Goal: Complete application form

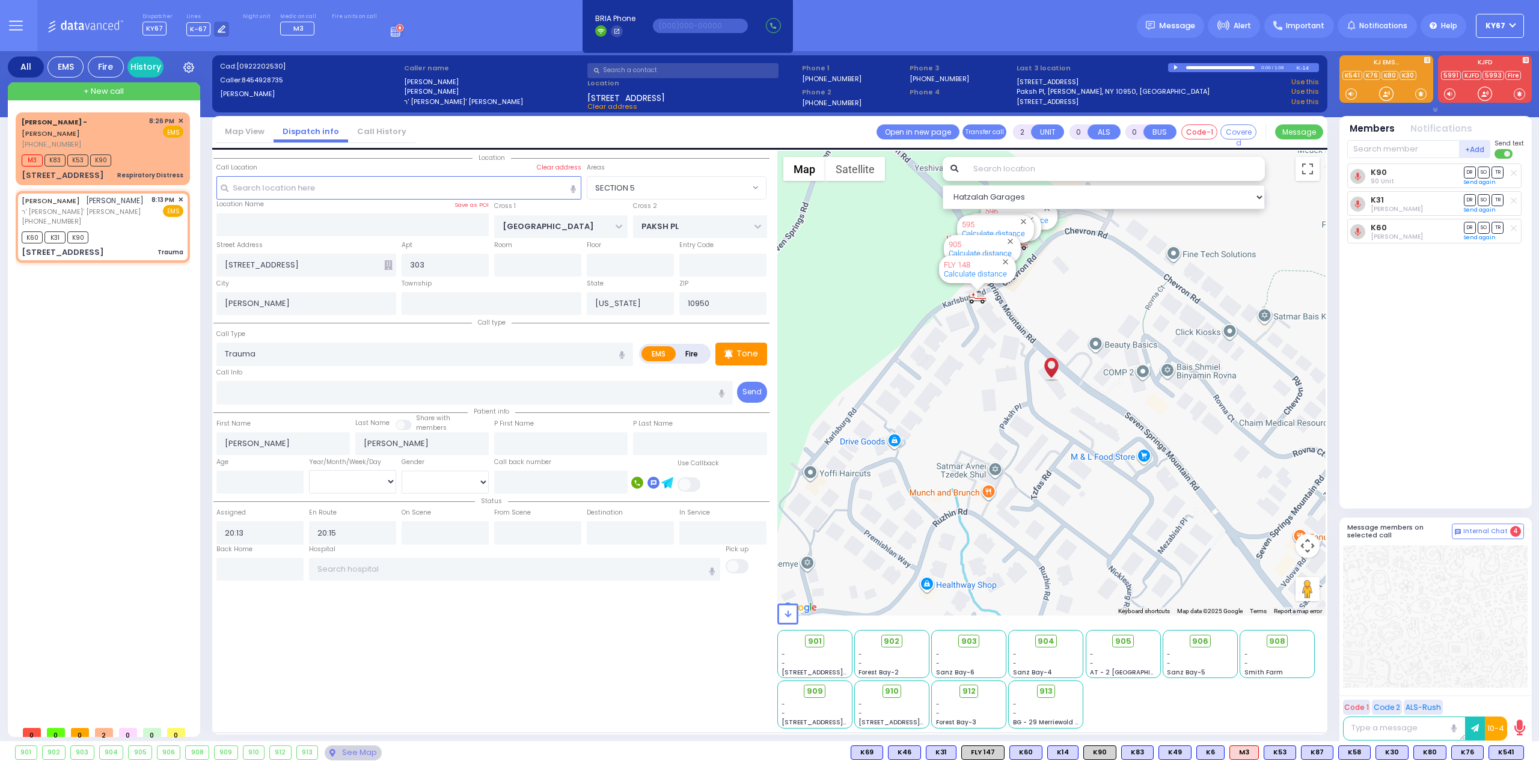
select select "SECTION 5"
select select
click at [181, 118] on span "✕" at bounding box center [180, 121] width 5 height 10
click at [180, 119] on span "✕" at bounding box center [180, 121] width 5 height 10
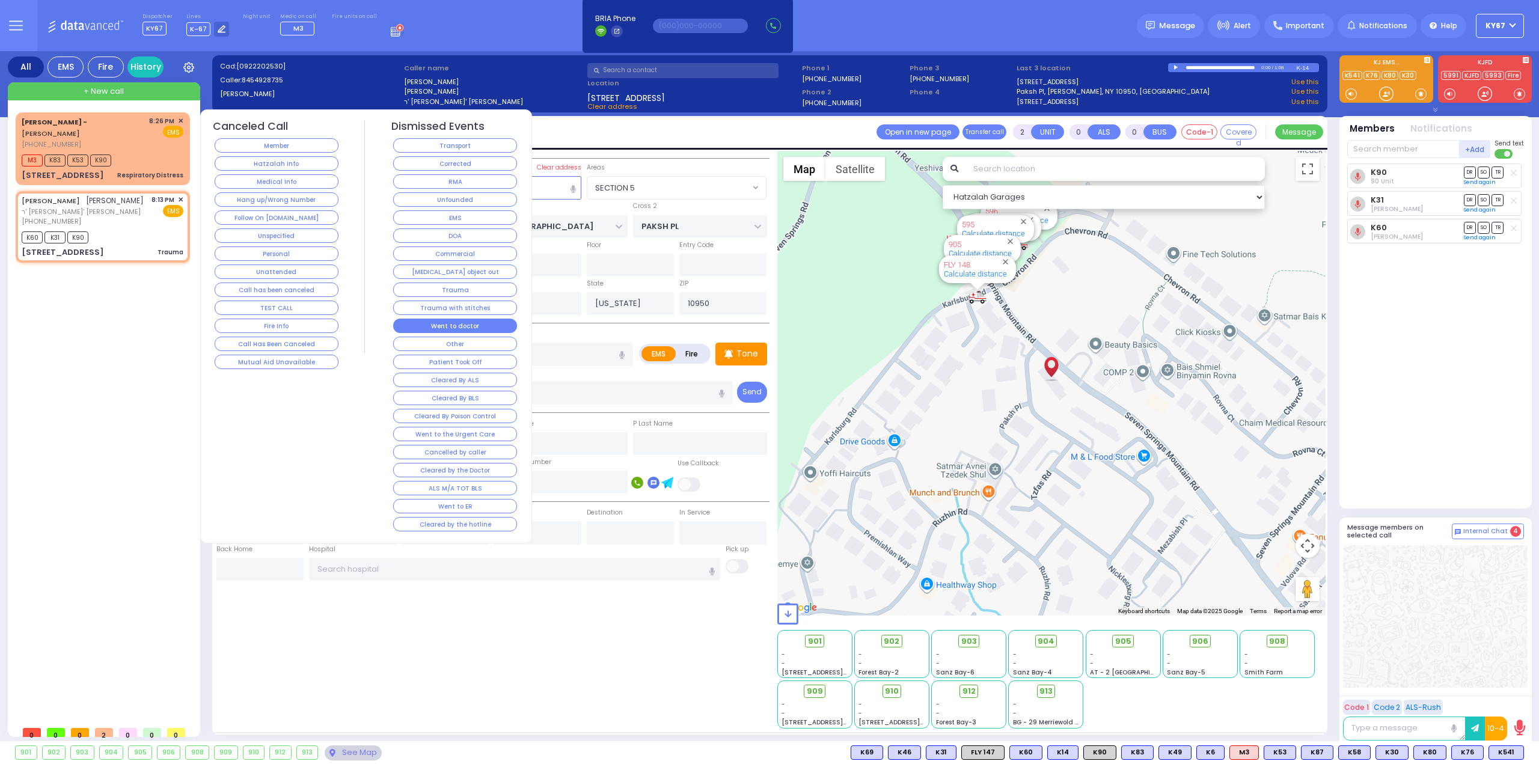
click at [464, 324] on button "Went to doctor" at bounding box center [455, 326] width 124 height 14
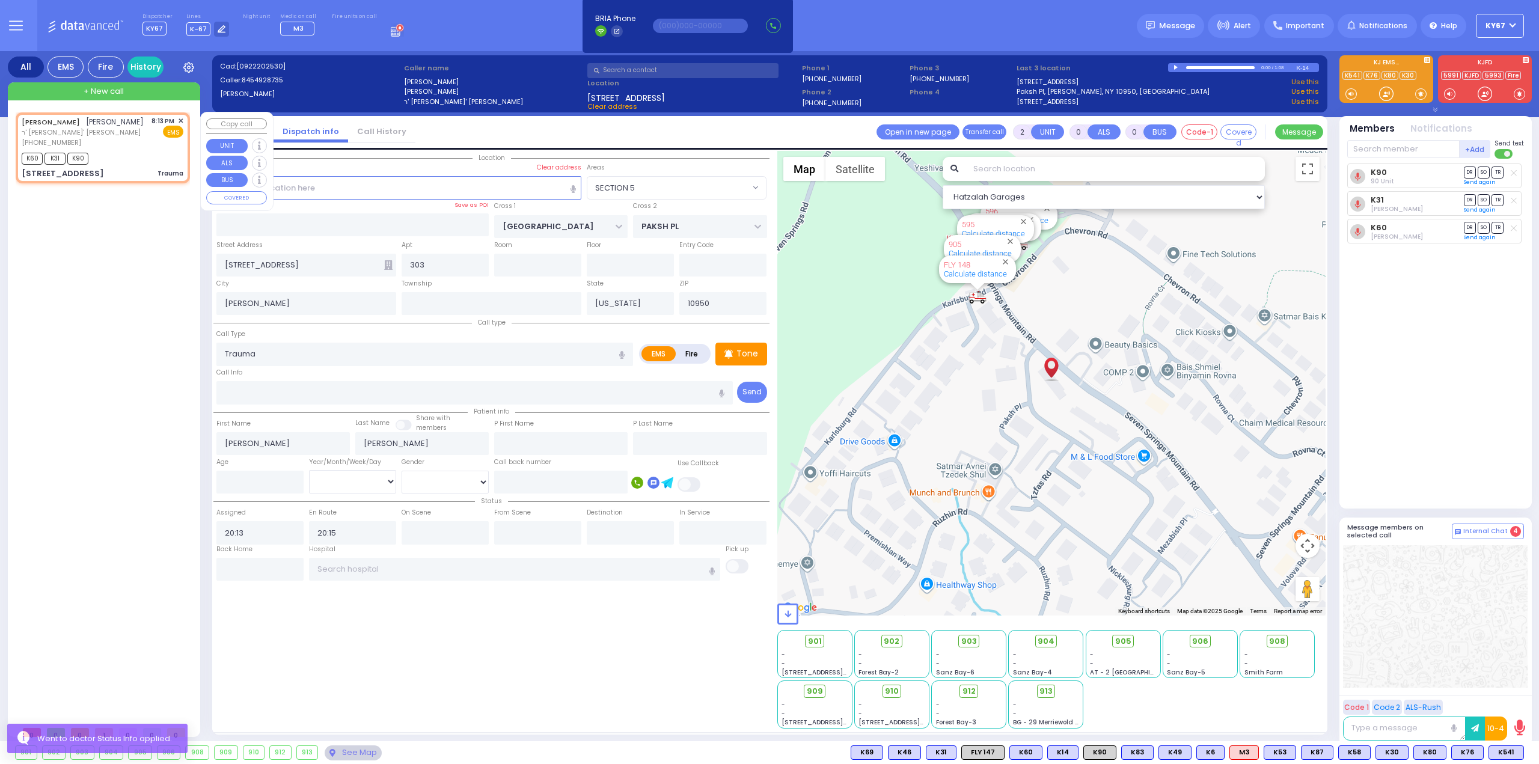
click at [181, 118] on span "✕" at bounding box center [180, 121] width 5 height 10
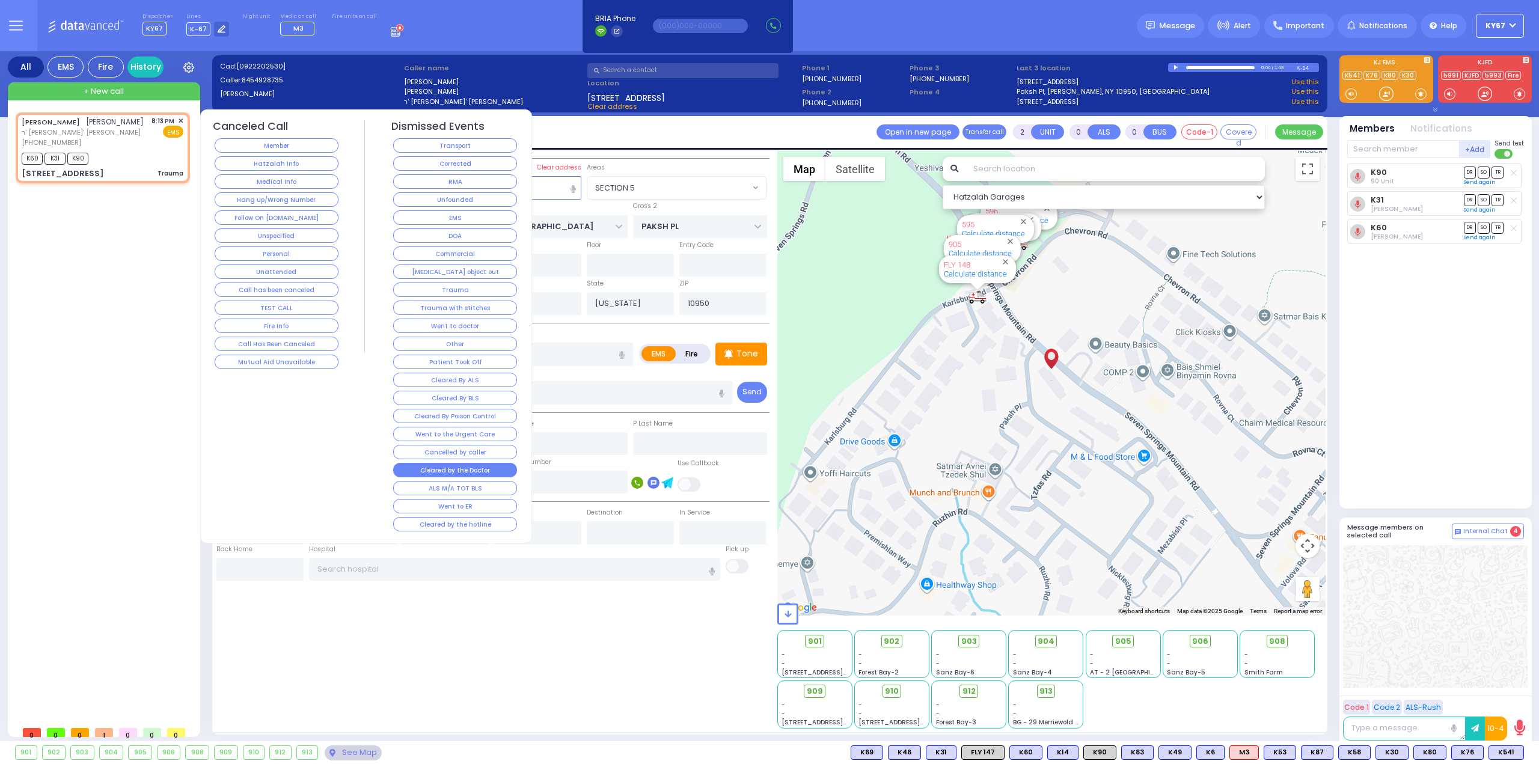
click at [473, 463] on button "Cleared by the Doctor" at bounding box center [455, 470] width 124 height 14
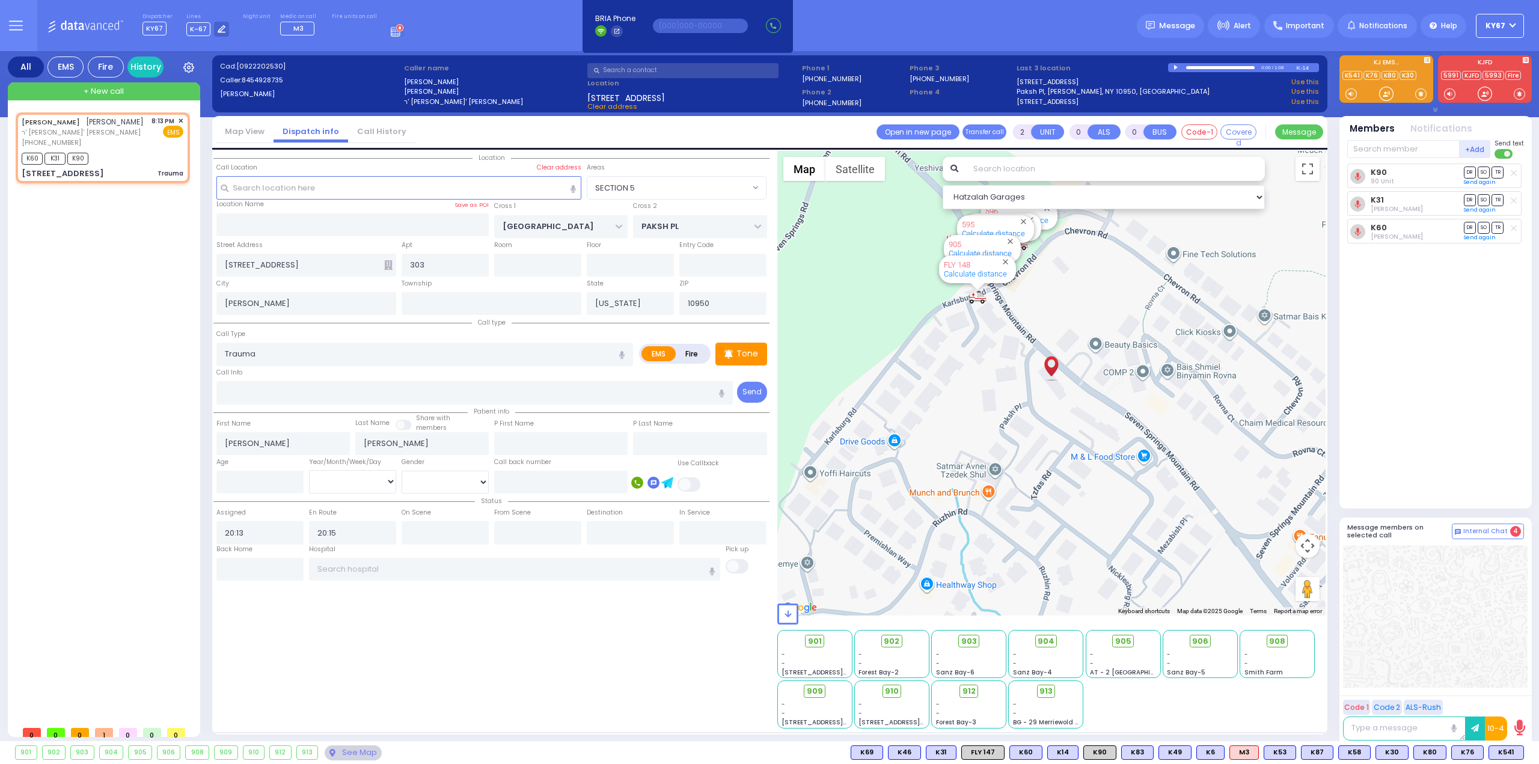
select select
radio input "true"
select select
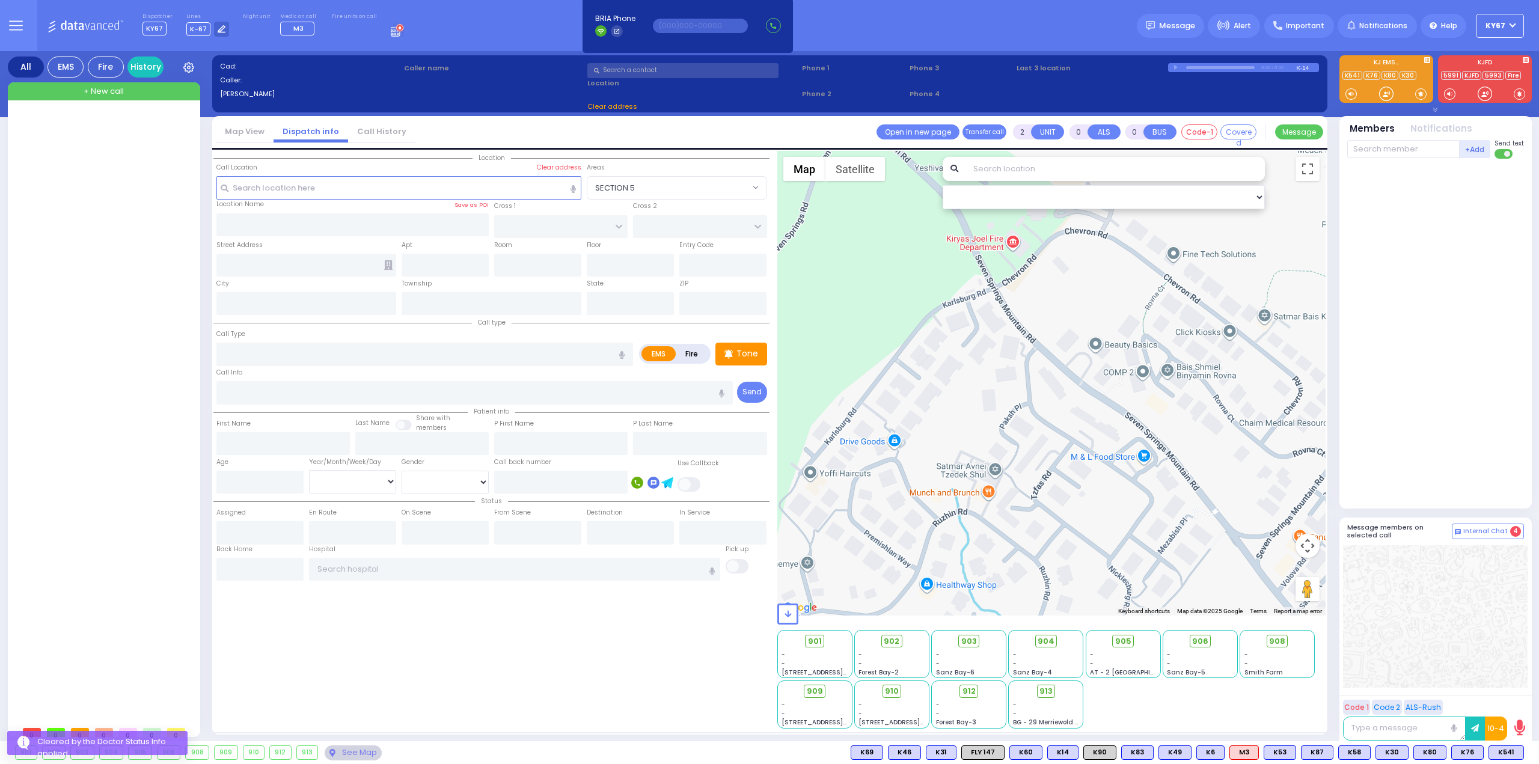
click at [557, 714] on div "Location All areas" at bounding box center [491, 440] width 556 height 578
